Goal: Task Accomplishment & Management: Complete application form

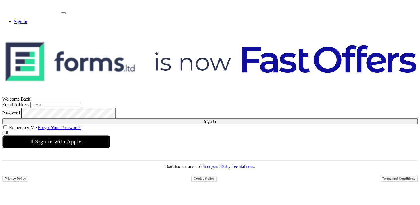
click at [76, 29] on main "Welcome Back! Email Address Password Sign In OR" at bounding box center [210, 106] width 416 height 155
click at [81, 102] on input "email" at bounding box center [55, 105] width 51 height 6
click at [27, 19] on link "Sign In" at bounding box center [21, 21] width 14 height 5
click at [81, 102] on input "email" at bounding box center [55, 105] width 51 height 6
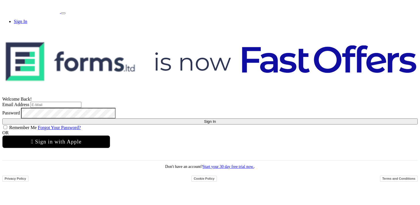
scroll to position [25, 0]
click at [81, 102] on input "email" at bounding box center [55, 105] width 51 height 6
click at [221, 169] on link "Start your 30 day free trial now." at bounding box center [228, 167] width 51 height 4
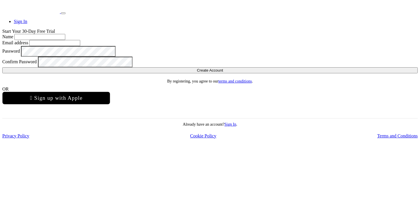
click at [65, 40] on input "text" at bounding box center [39, 37] width 51 height 6
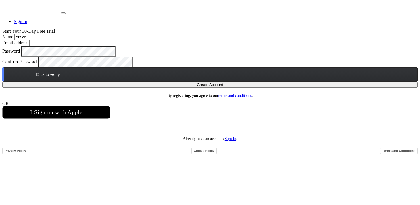
type input "Arslan"
type input "support@forms.ltd"
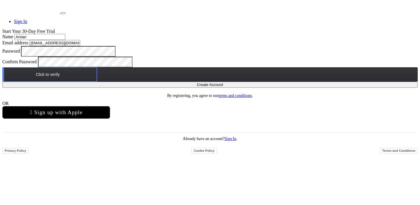
click at [181, 82] on div "Click to verify" at bounding box center [210, 74] width 416 height 14
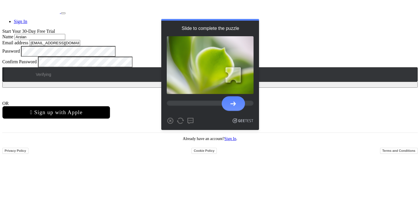
click at [228, 111] on div at bounding box center [233, 103] width 23 height 15
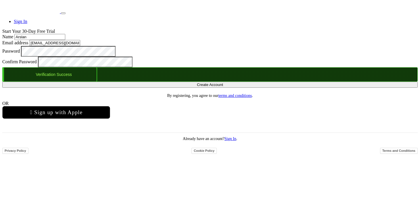
click at [213, 88] on button "Create Account" at bounding box center [210, 85] width 416 height 6
